Goal: Transaction & Acquisition: Purchase product/service

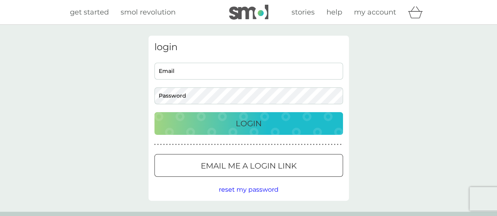
type input "[EMAIL_ADDRESS][DOMAIN_NAME]"
drag, startPoint x: 274, startPoint y: 122, endPoint x: 251, endPoint y: 127, distance: 23.3
click at [251, 127] on p "Login" at bounding box center [249, 123] width 26 height 13
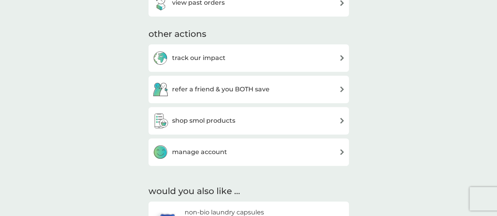
scroll to position [360, 0]
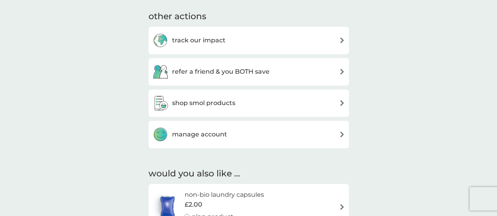
click at [341, 102] on img at bounding box center [342, 103] width 6 height 6
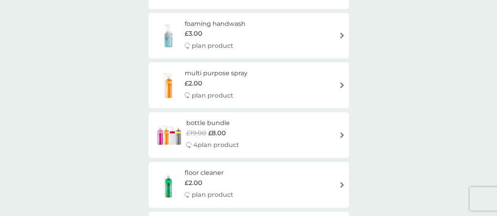
scroll to position [216, 0]
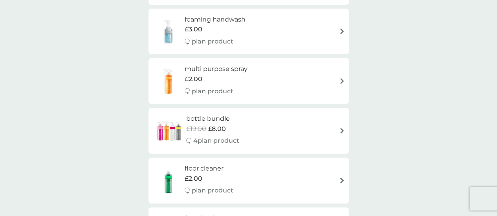
click at [224, 137] on p "4 plan product" at bounding box center [216, 141] width 46 height 10
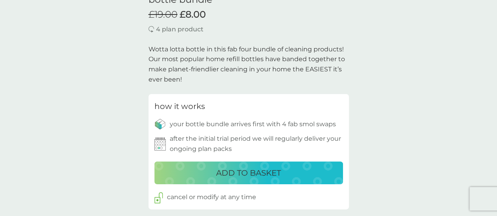
scroll to position [228, 0]
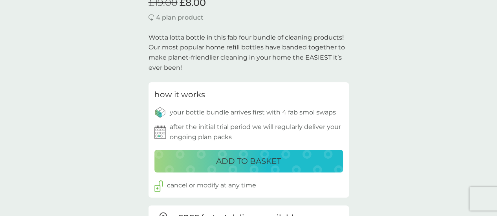
click at [276, 161] on p "ADD TO BASKET" at bounding box center [248, 161] width 65 height 13
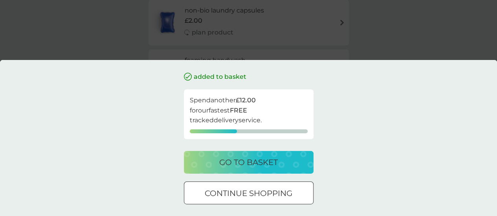
scroll to position [142, 0]
click at [250, 197] on div at bounding box center [248, 194] width 28 height 8
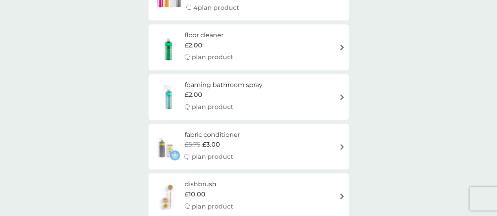
scroll to position [306, 0]
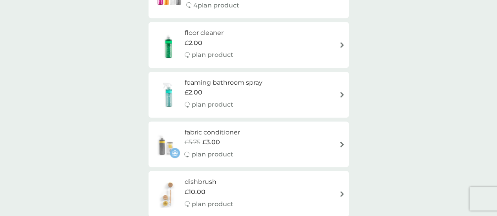
click at [318, 41] on div "floor cleaner £2.00 plan product" at bounding box center [248, 45] width 192 height 34
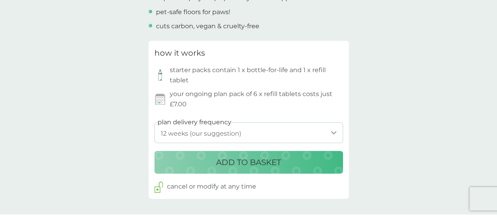
scroll to position [367, 0]
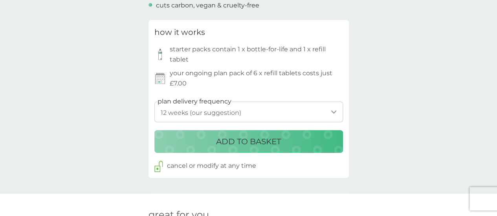
click at [336, 111] on select "1 week 2 weeks 3 weeks 4 weeks 5 weeks 6 weeks 7 weeks 8 weeks 9 weeks 10 weeks…" at bounding box center [248, 112] width 188 height 21
select select "28"
click at [154, 102] on select "1 week 2 weeks 3 weeks 4 weeks 5 weeks 6 weeks 7 weeks 8 weeks 9 weeks 10 weeks…" at bounding box center [248, 112] width 188 height 21
click at [253, 139] on p "ADD TO BASKET" at bounding box center [248, 141] width 65 height 13
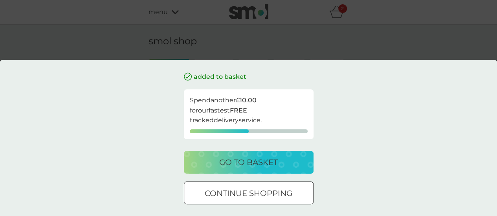
click at [247, 190] on div at bounding box center [248, 194] width 28 height 8
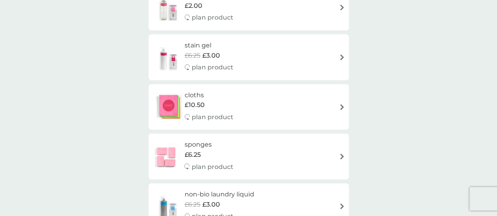
scroll to position [882, 0]
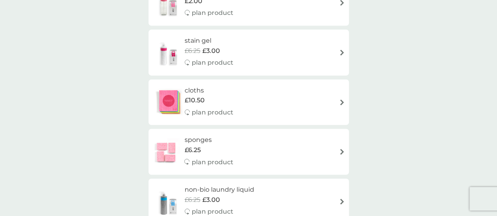
click at [337, 106] on div "cloths £10.50 plan product" at bounding box center [248, 103] width 192 height 34
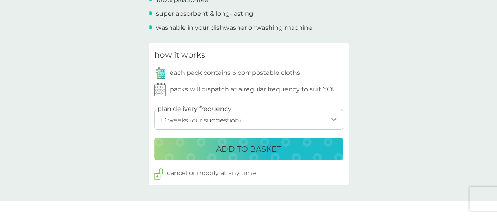
scroll to position [351, 0]
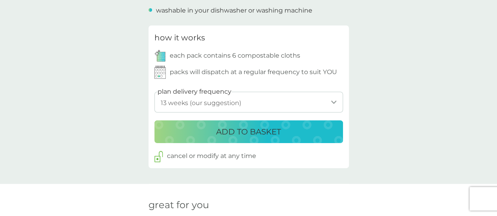
click at [333, 100] on select "1 week 2 weeks 3 weeks 4 weeks 5 weeks 6 weeks 7 weeks 8 weeks 9 weeks 10 weeks…" at bounding box center [248, 102] width 188 height 21
select select "140"
click at [154, 92] on select "1 week 2 weeks 3 weeks 4 weeks 5 weeks 6 weeks 7 weeks 8 weeks 9 weeks 10 weeks…" at bounding box center [248, 102] width 188 height 21
click at [239, 127] on p "ADD TO BASKET" at bounding box center [248, 132] width 65 height 13
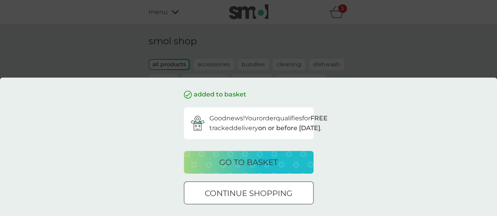
click at [247, 161] on p "go to basket" at bounding box center [248, 162] width 58 height 13
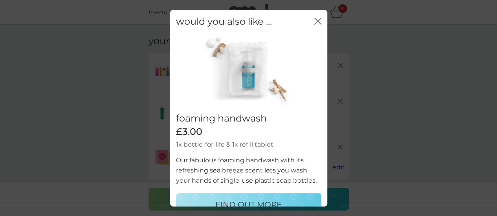
click at [318, 21] on icon "close" at bounding box center [319, 21] width 3 height 6
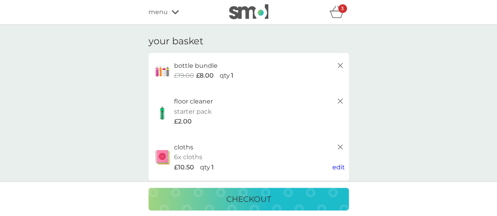
click at [267, 195] on p "checkout" at bounding box center [248, 199] width 45 height 13
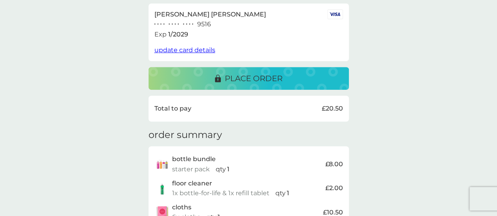
scroll to position [147, 0]
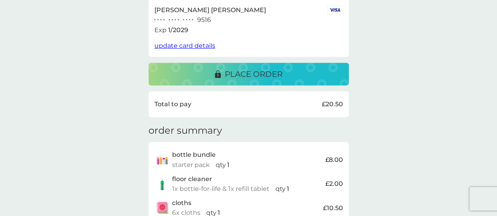
click at [285, 75] on div "place order" at bounding box center [248, 74] width 185 height 13
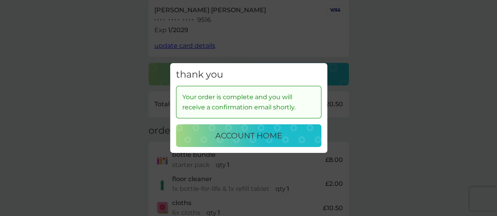
click at [262, 134] on p "account home" at bounding box center [248, 136] width 67 height 13
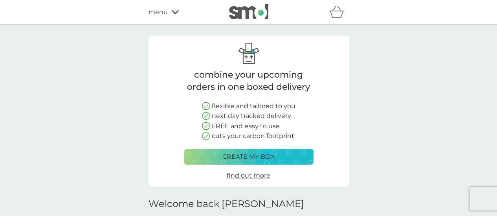
click at [335, 13] on icon "basket" at bounding box center [336, 12] width 15 height 12
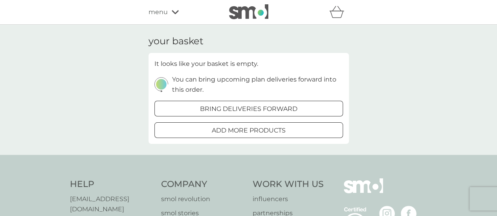
click at [335, 13] on icon "basket" at bounding box center [336, 12] width 15 height 12
click at [174, 14] on icon at bounding box center [175, 12] width 7 height 4
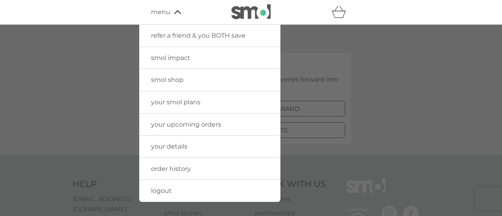
click at [168, 188] on span "logout" at bounding box center [161, 190] width 21 height 7
